Goal: Find specific page/section: Find specific page/section

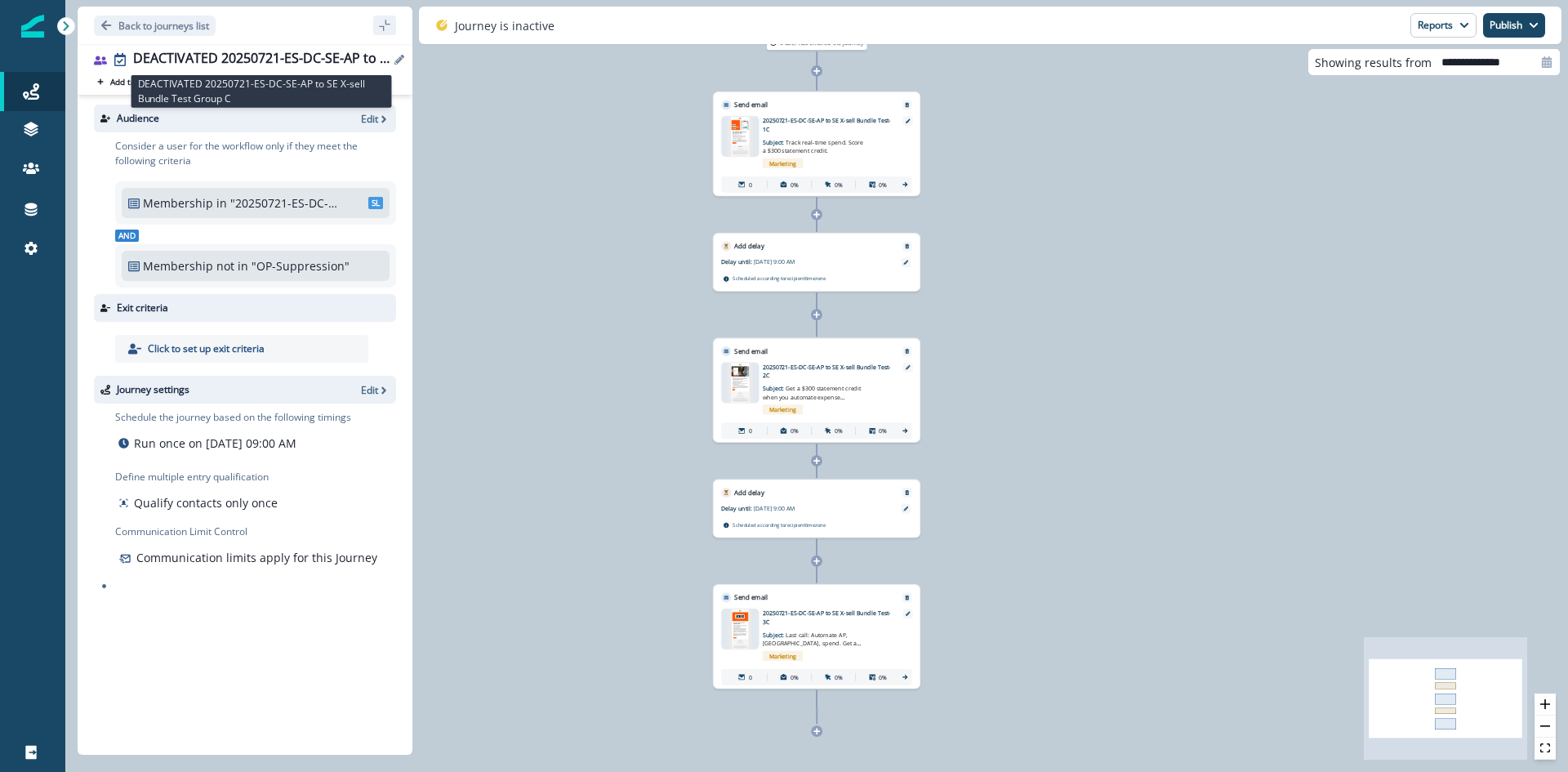
click at [298, 60] on div "DEACTIVATED 20250721-ES-DC-SE-AP to SE X-sell Bundle Test Group C" at bounding box center [261, 59] width 256 height 18
